Goal: Task Accomplishment & Management: Use online tool/utility

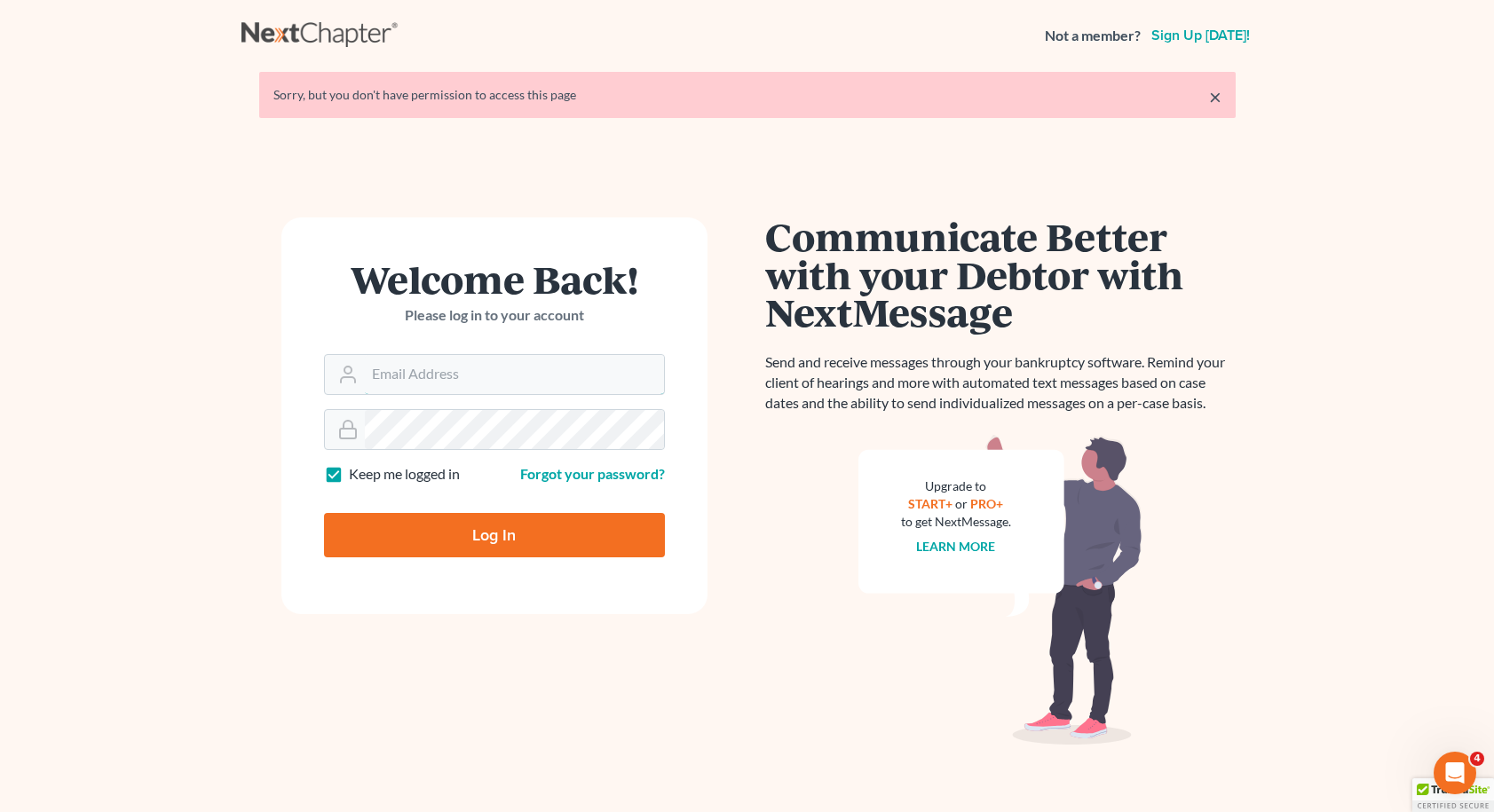
type input "[EMAIL_ADDRESS][DOMAIN_NAME]"
click at [494, 533] on input "Log In" at bounding box center [495, 534] width 341 height 44
type input "Thinking..."
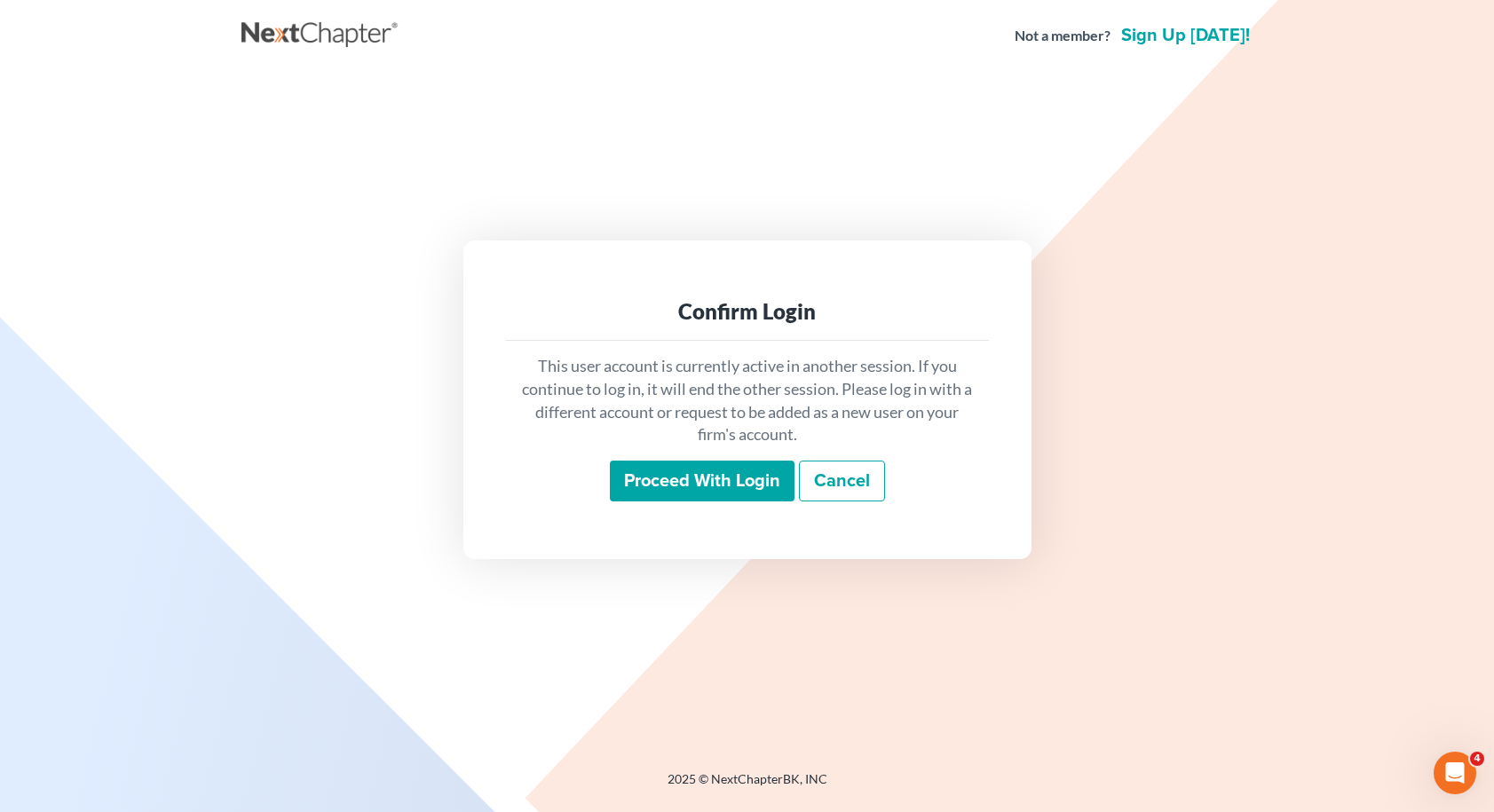
click at [771, 479] on input "Proceed with login" at bounding box center [701, 480] width 184 height 41
